Goal: Share content: Share content

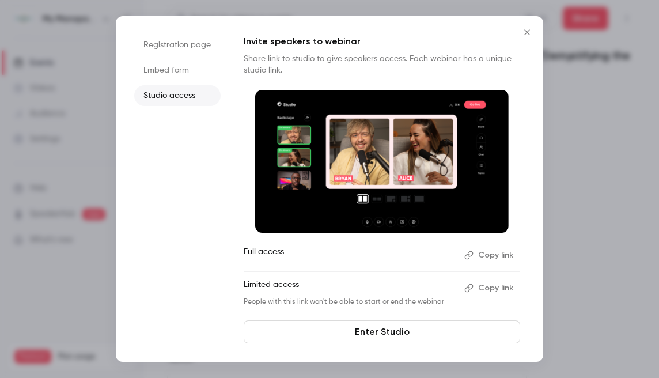
click at [521, 29] on icon "Close" at bounding box center [527, 32] width 14 height 9
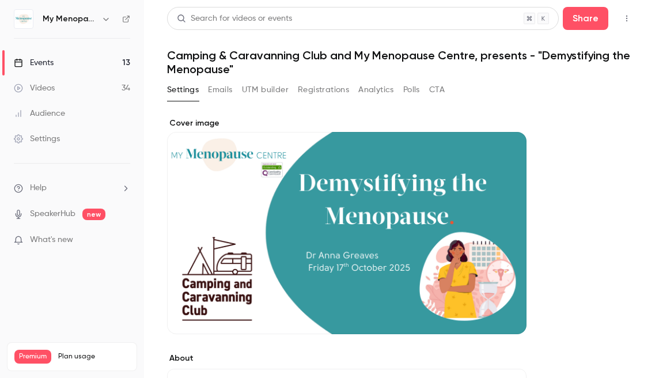
click at [104, 15] on icon "button" at bounding box center [105, 18] width 9 height 9
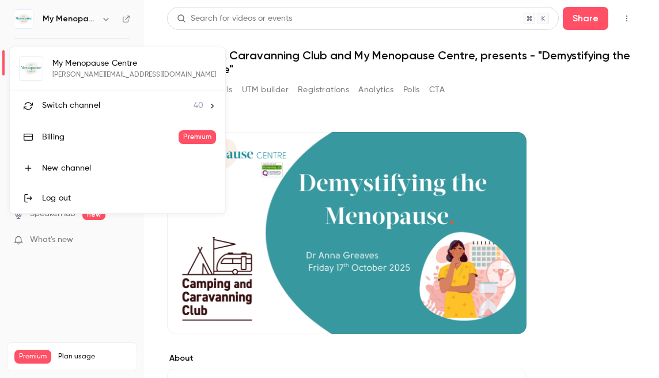
click at [63, 104] on span "Switch channel" at bounding box center [71, 106] width 58 height 12
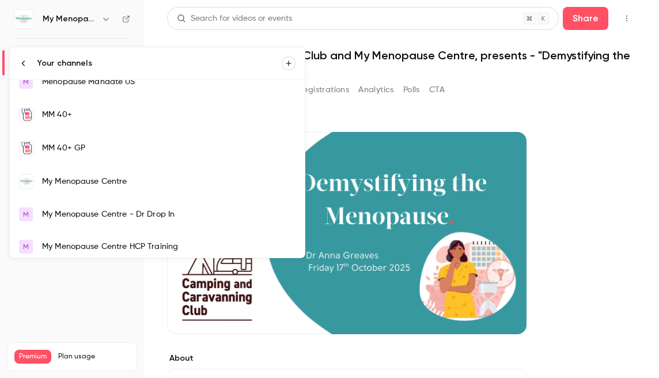
scroll to position [761, 0]
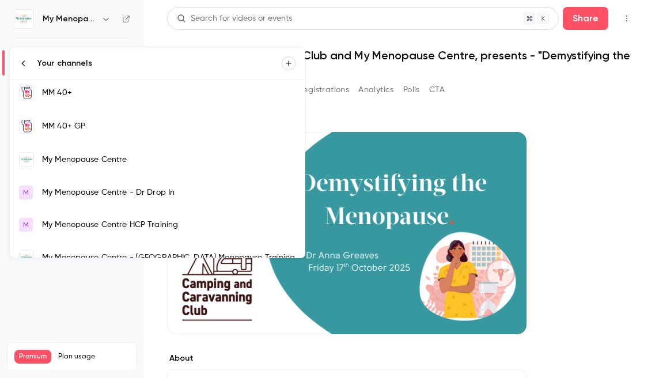
click at [71, 158] on div "My Menopause Centre" at bounding box center [169, 160] width 254 height 12
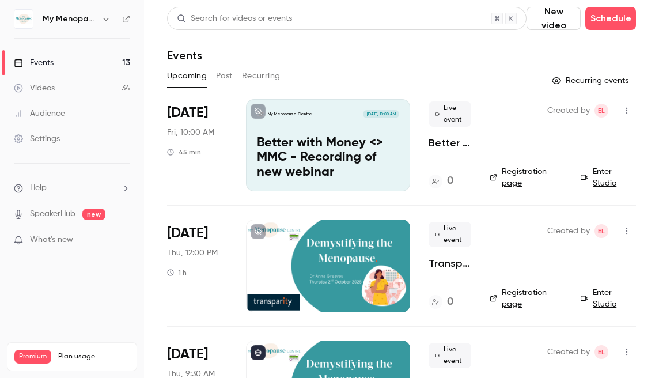
click at [107, 20] on icon "button" at bounding box center [105, 18] width 9 height 9
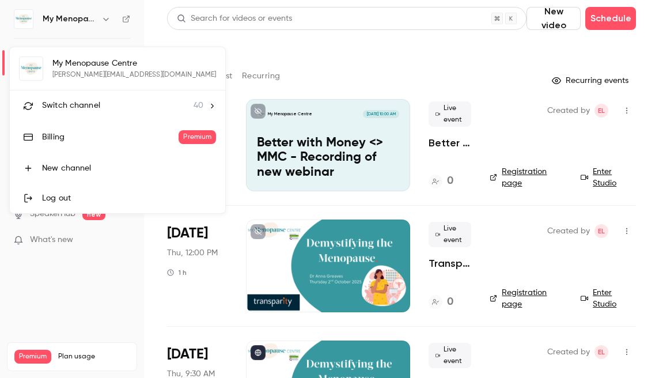
click at [80, 102] on span "Switch channel" at bounding box center [71, 106] width 58 height 12
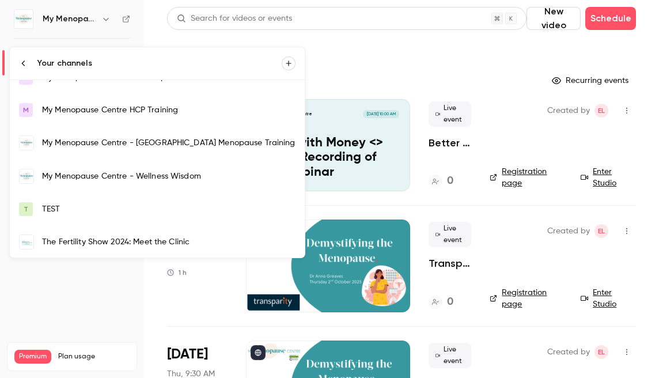
scroll to position [879, 0]
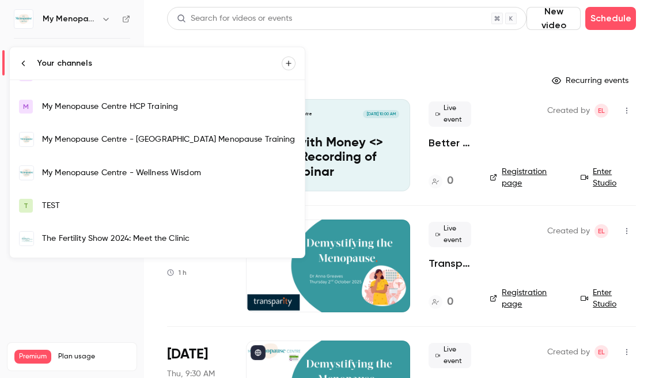
click at [85, 173] on div "My Menopause Centre - Wellness Wisdom" at bounding box center [169, 173] width 254 height 12
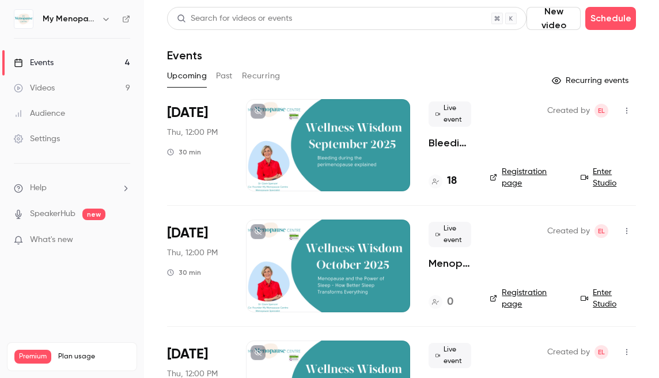
click at [226, 75] on button "Past" at bounding box center [224, 76] width 17 height 18
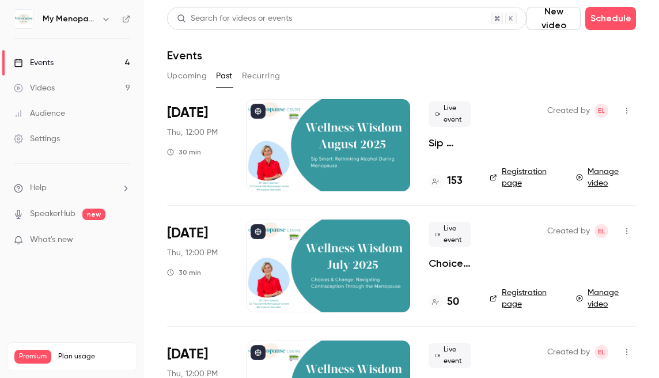
click at [345, 154] on div at bounding box center [328, 145] width 164 height 92
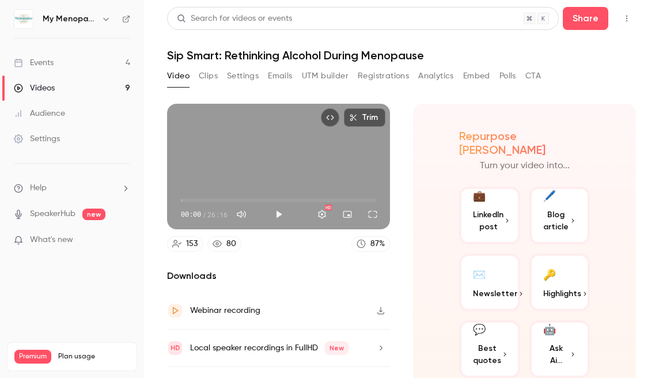
click at [177, 75] on button "Video" at bounding box center [178, 76] width 22 height 18
click at [585, 12] on button "Share" at bounding box center [586, 18] width 46 height 23
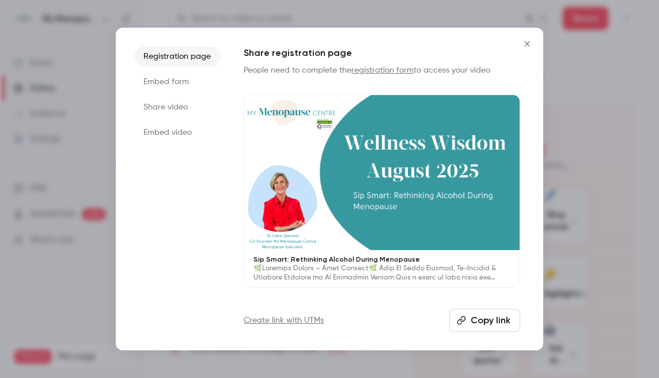
click at [167, 106] on li "Share video" at bounding box center [177, 107] width 86 height 21
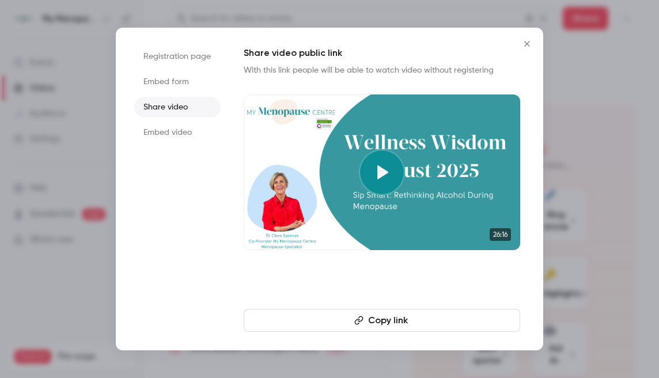
click at [385, 315] on button "Copy link" at bounding box center [382, 320] width 277 height 23
click at [528, 44] on icon "Close" at bounding box center [526, 43] width 5 height 5
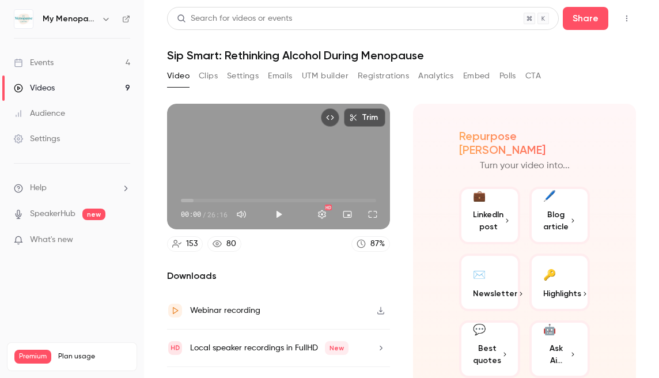
click at [187, 75] on button "Video" at bounding box center [178, 76] width 22 height 18
click at [400, 76] on button "Registrations" at bounding box center [383, 76] width 51 height 18
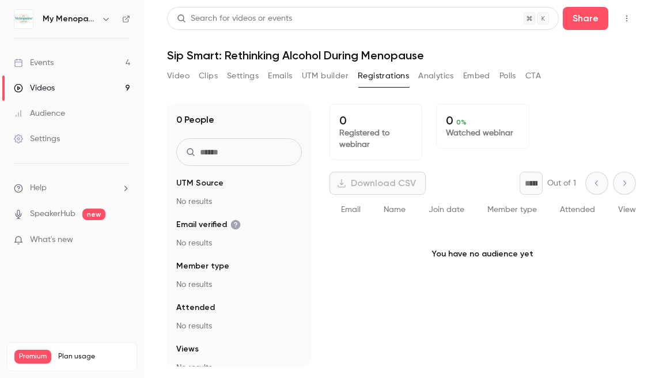
click at [444, 74] on button "Analytics" at bounding box center [436, 76] width 36 height 18
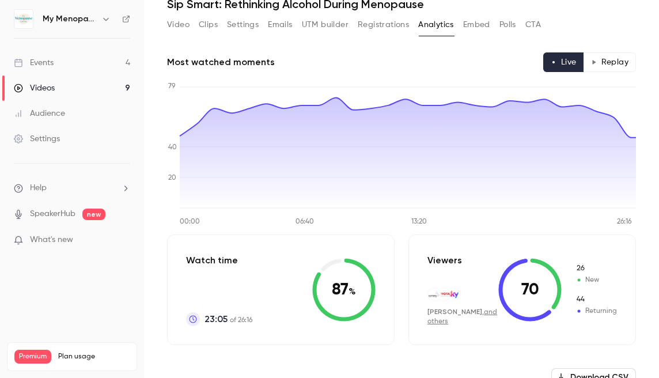
scroll to position [43, 0]
